Goal: Information Seeking & Learning: Learn about a topic

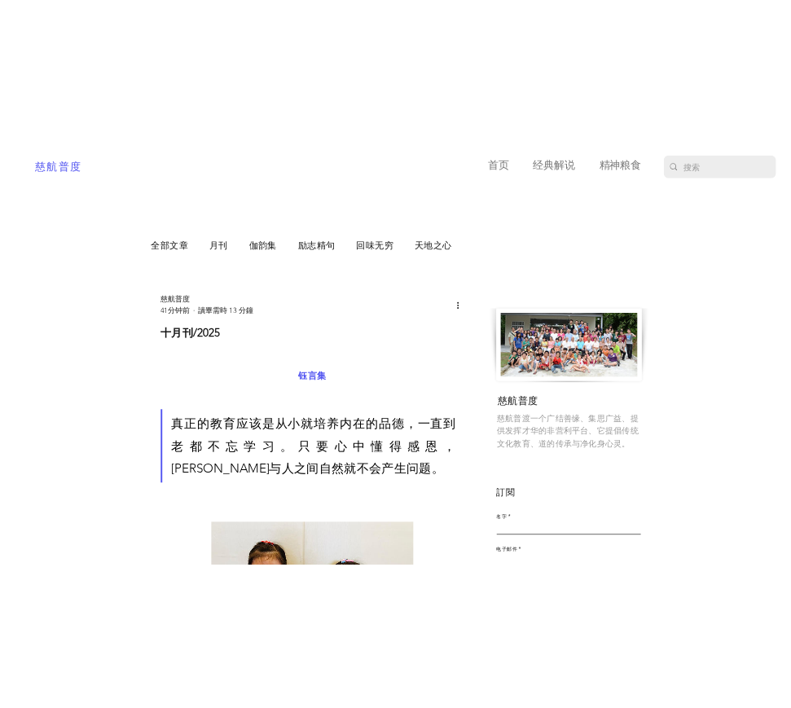
scroll to position [163, 0]
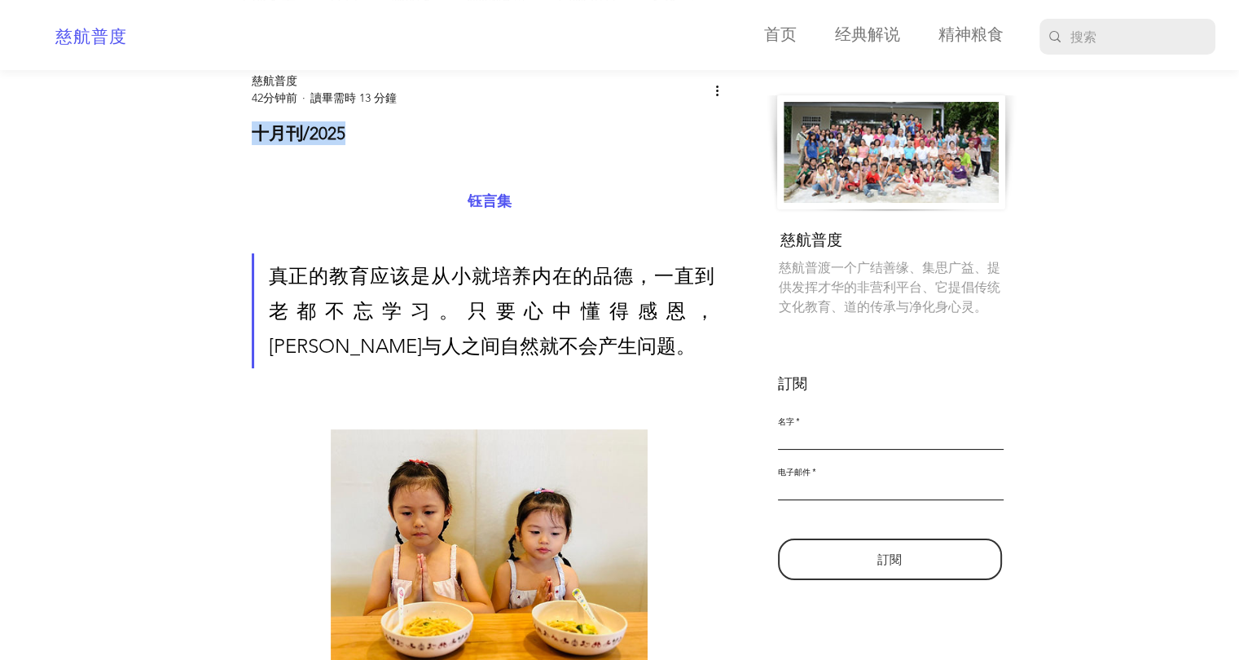
drag, startPoint x: 252, startPoint y: 141, endPoint x: 434, endPoint y: 134, distance: 182.7
click at [434, 134] on h1 "十月刊/2025" at bounding box center [490, 133] width 476 height 24
copy h1 "十月刊/2025"
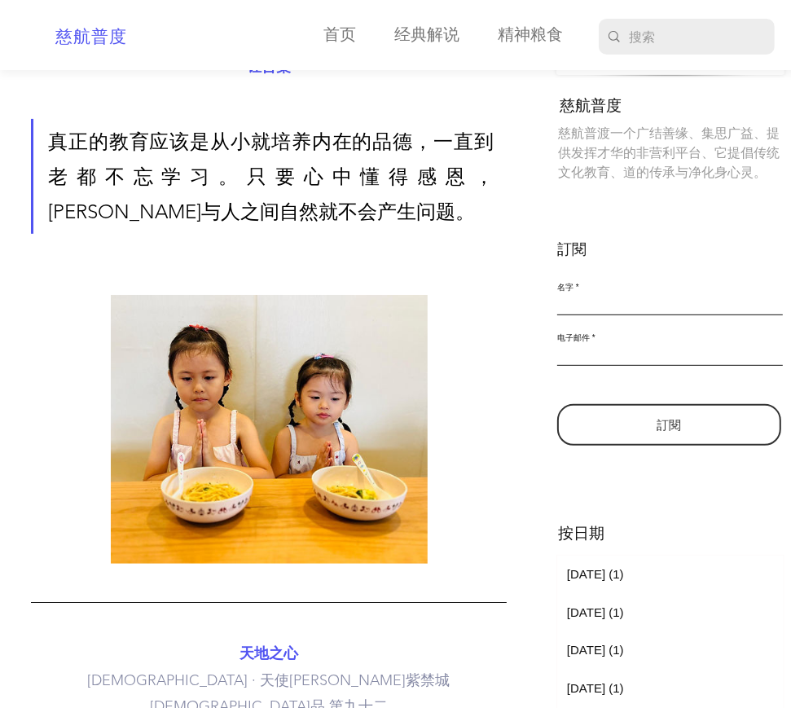
scroll to position [326, 0]
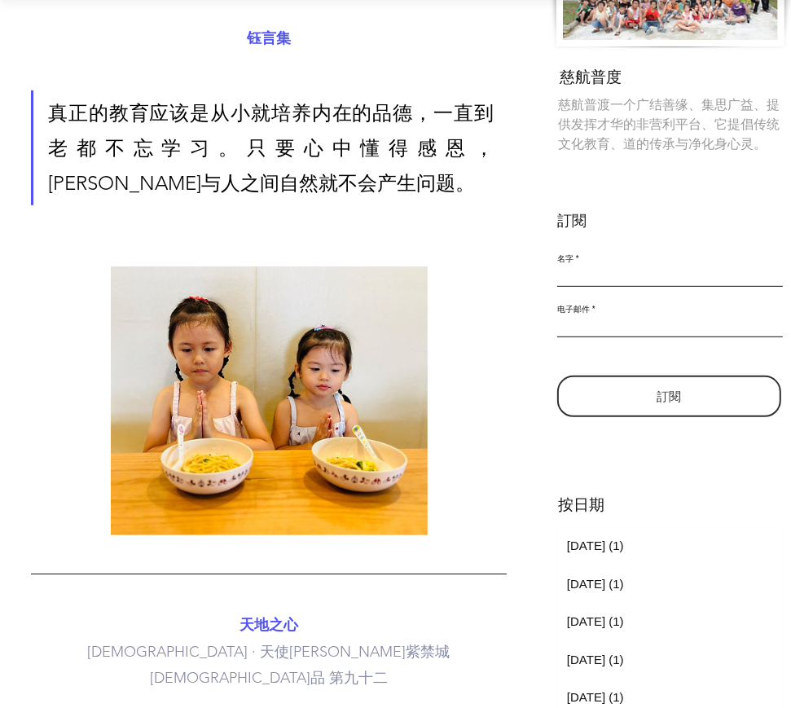
drag, startPoint x: 244, startPoint y: 48, endPoint x: 297, endPoint y: 53, distance: 52.4
click at [297, 51] on span "钰言集" at bounding box center [269, 38] width 476 height 26
copy span "钰言集"
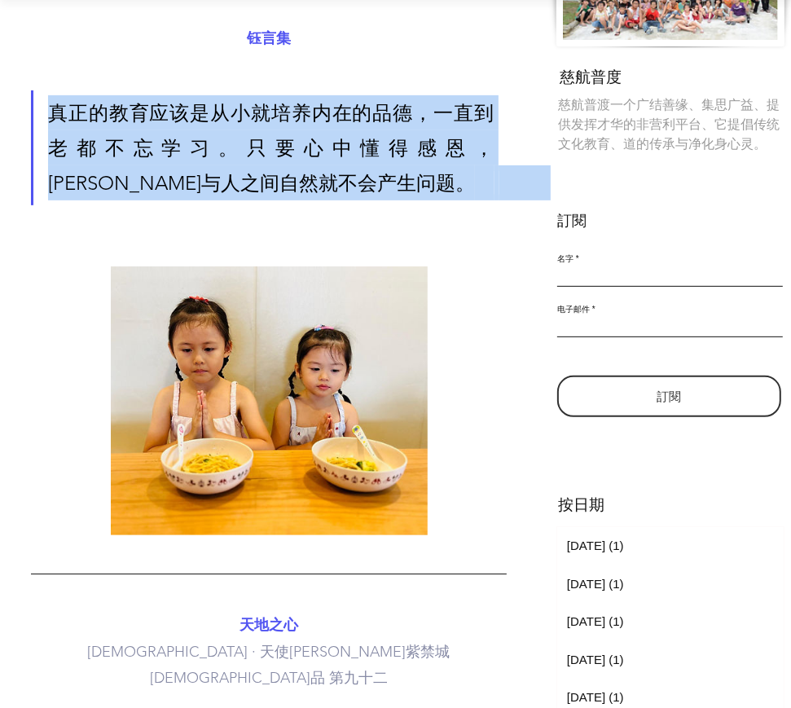
drag, startPoint x: 51, startPoint y: 125, endPoint x: 326, endPoint y: 185, distance: 281.1
click at [326, 185] on span "真正的教育应该是从小就培养内在的品德，一直到老都不忘学习。只要心中懂得感恩，[PERSON_NAME]与人之间自然就不会产生问题。" at bounding box center [271, 148] width 446 height 106
copy span "真正的教育应该是从小就培养内在的品德，一直到老都不忘学习。只要心中懂得感恩，[PERSON_NAME]与人之间自然就不会产生问题。"
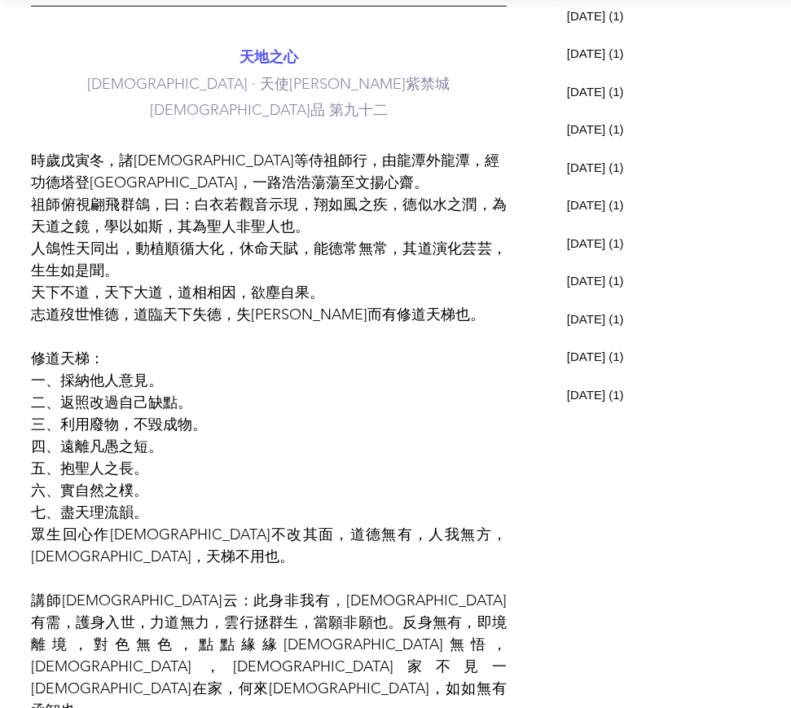
scroll to position [896, 0]
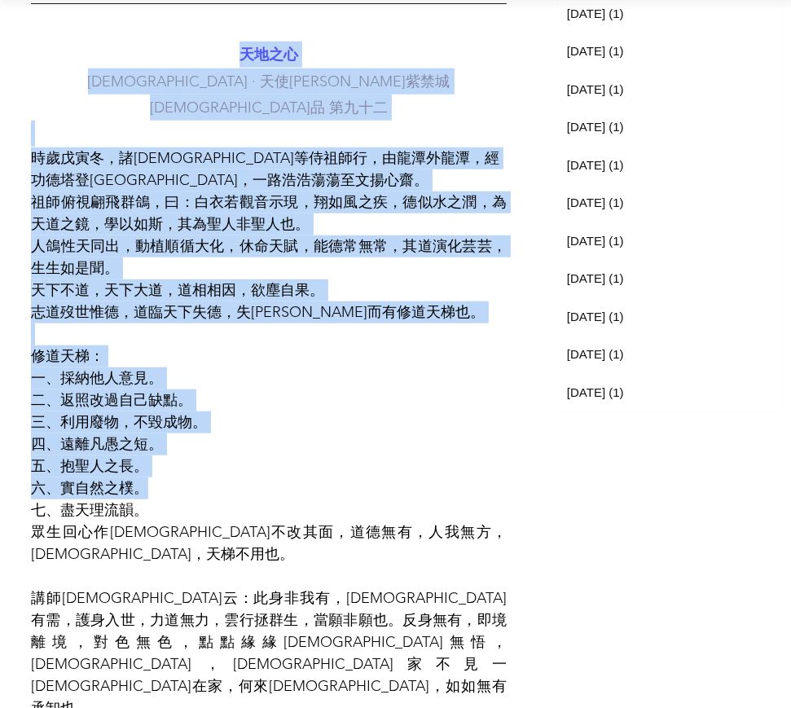
drag, startPoint x: 240, startPoint y: 64, endPoint x: 323, endPoint y: 483, distance: 427.0
click at [244, 64] on span "天地之心" at bounding box center [269, 55] width 59 height 18
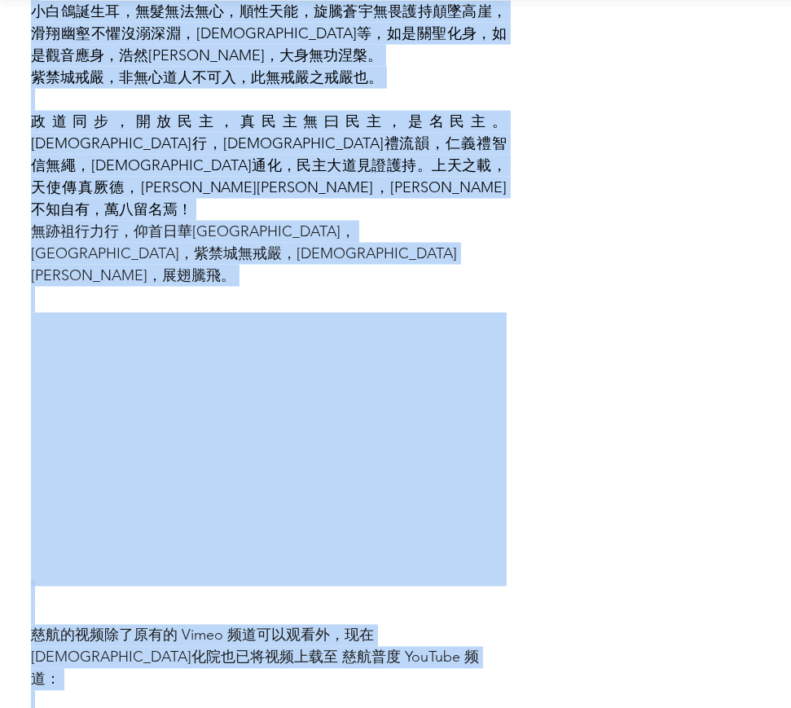
scroll to position [1648, 0]
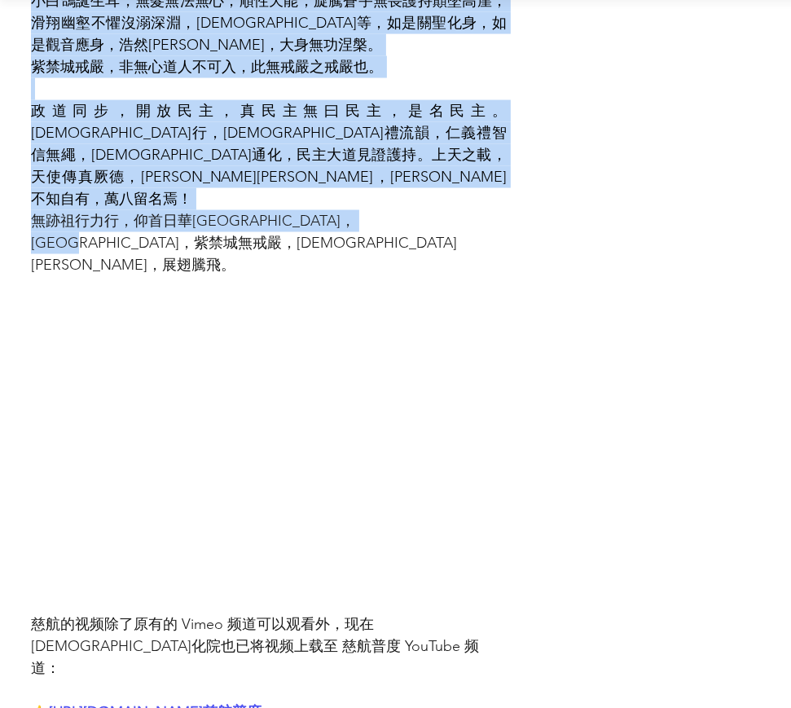
drag, startPoint x: 242, startPoint y: 65, endPoint x: 252, endPoint y: 144, distance: 79.6
copy div "lore ipsu · dolorsitame cons adipi，elitseddoei，tempor，incididu，utlaboreetd。 mag…"
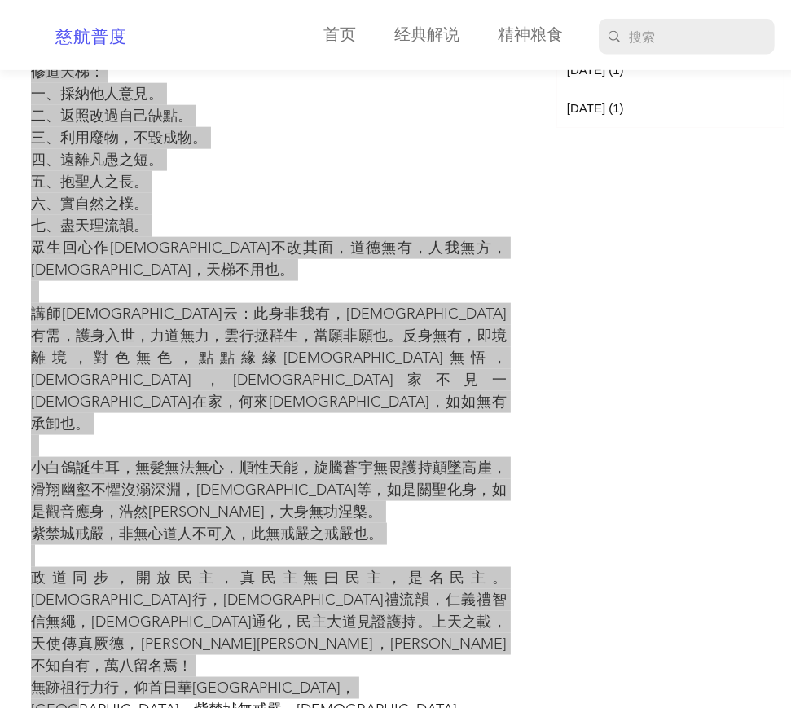
scroll to position [914, 0]
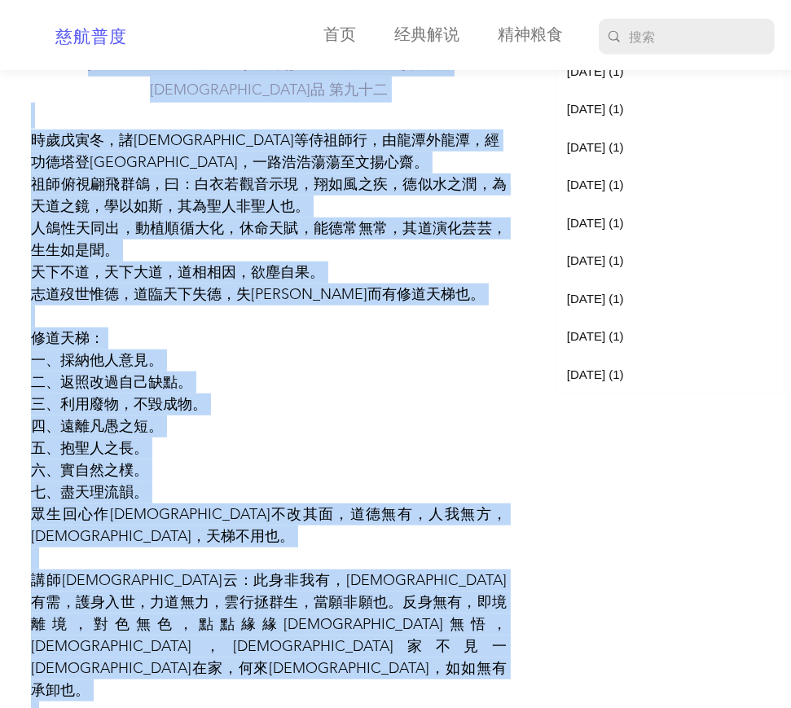
click at [201, 328] on span "修道天梯：" at bounding box center [269, 339] width 476 height 22
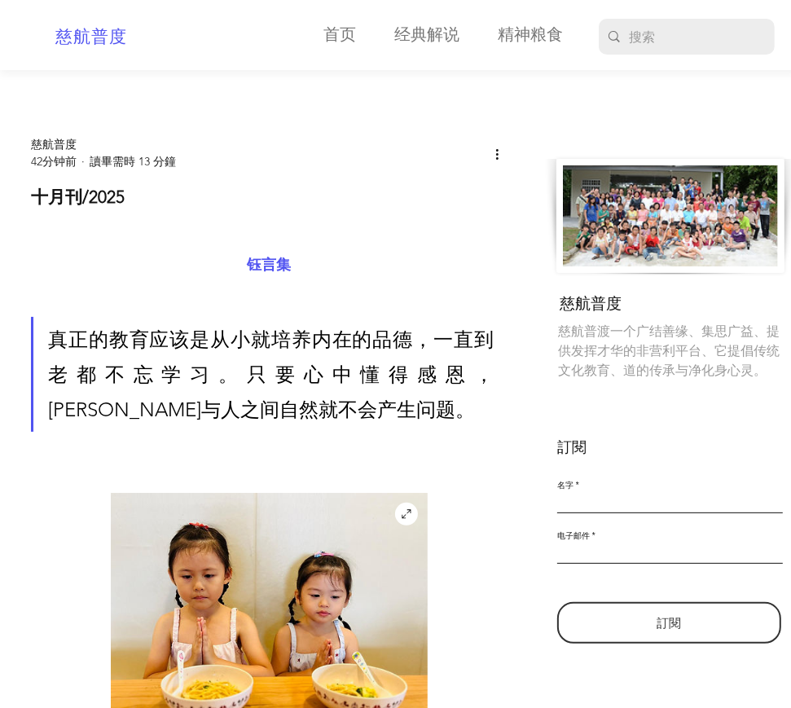
scroll to position [18, 0]
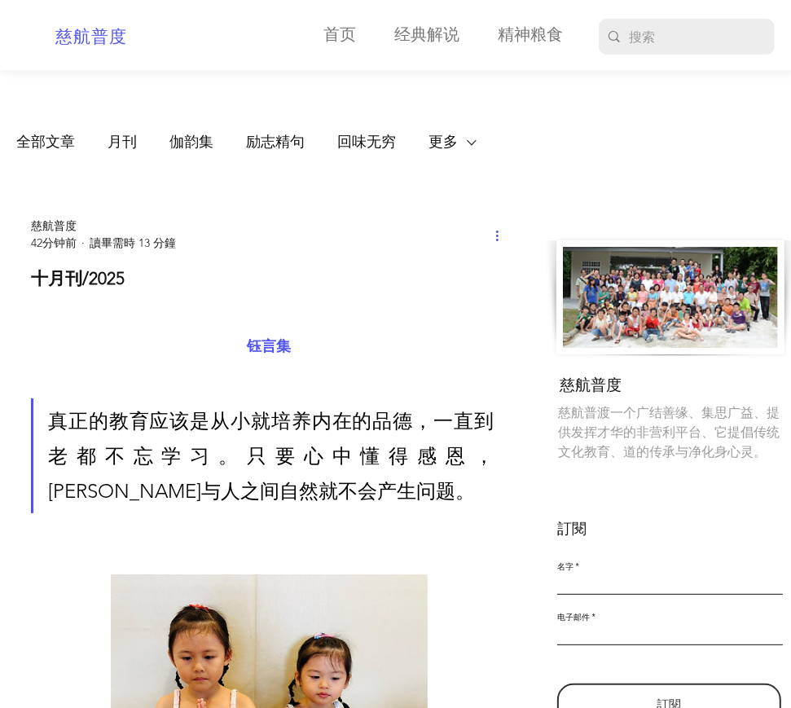
click at [492, 242] on button "更多操作" at bounding box center [497, 235] width 20 height 20
click at [447, 226] on ul "慈航普度 42分钟前 讀畢需時 13 分鐘" at bounding box center [259, 235] width 456 height 34
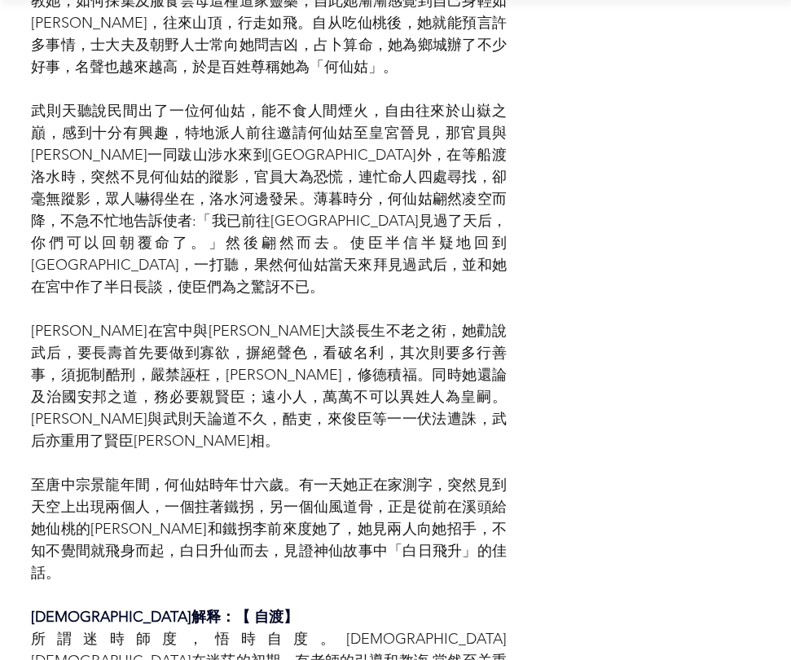
scroll to position [7252, 0]
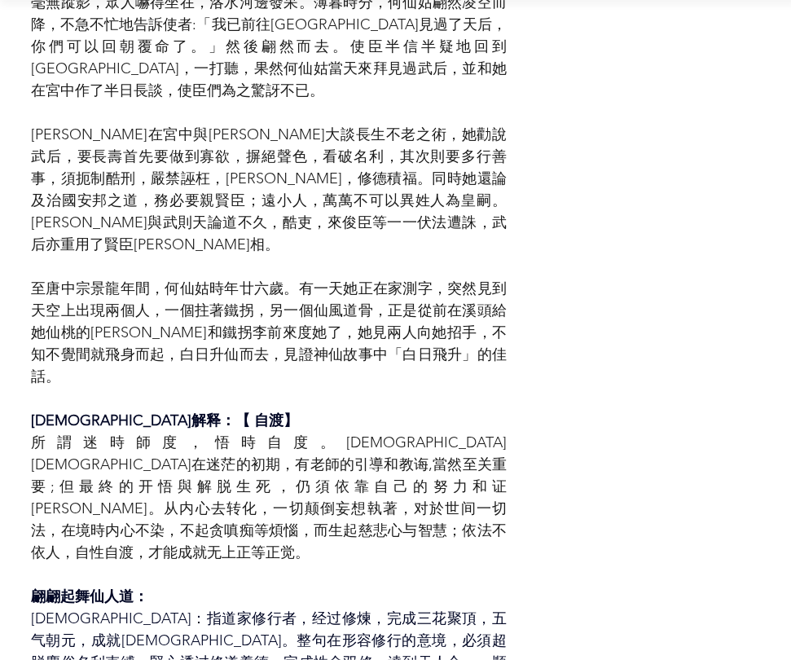
drag, startPoint x: 542, startPoint y: 376, endPoint x: 495, endPoint y: 397, distance: 50.7
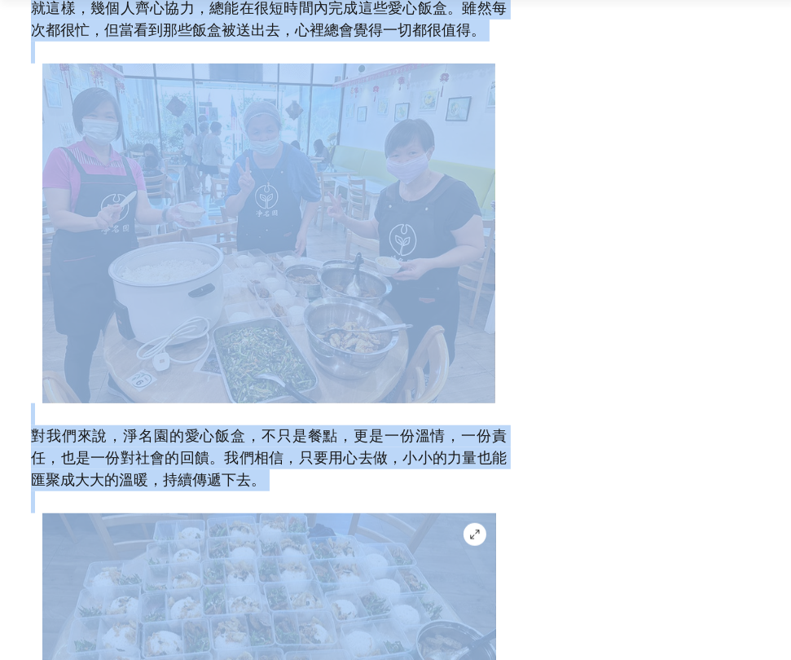
scroll to position [16457, 0]
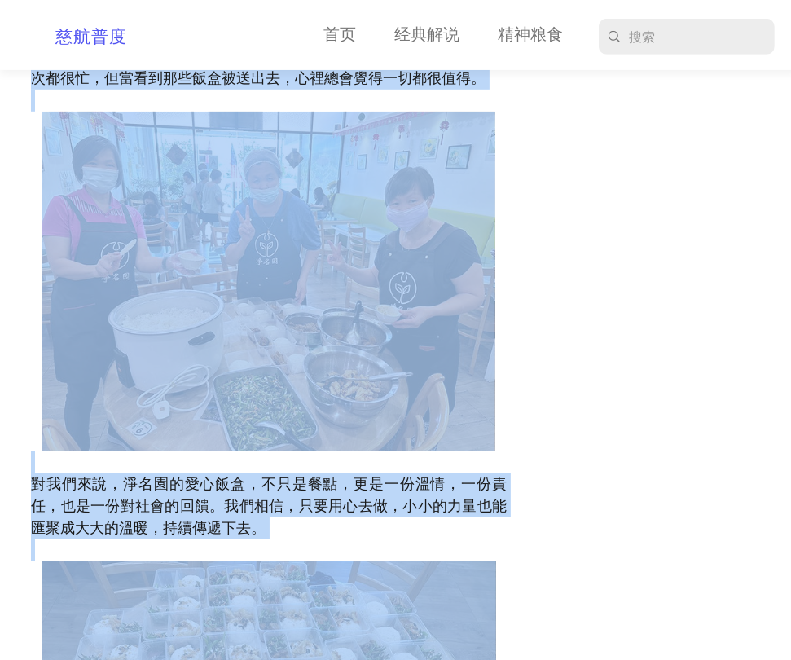
drag, startPoint x: 27, startPoint y: 297, endPoint x: 397, endPoint y: 252, distance: 372.6
copy div "lor/9684 ipsu 67dol sita 35 co adi elitseddoeiusmodte，incididun。utlabore，etdolo…"
